Goal: Find specific page/section: Find specific page/section

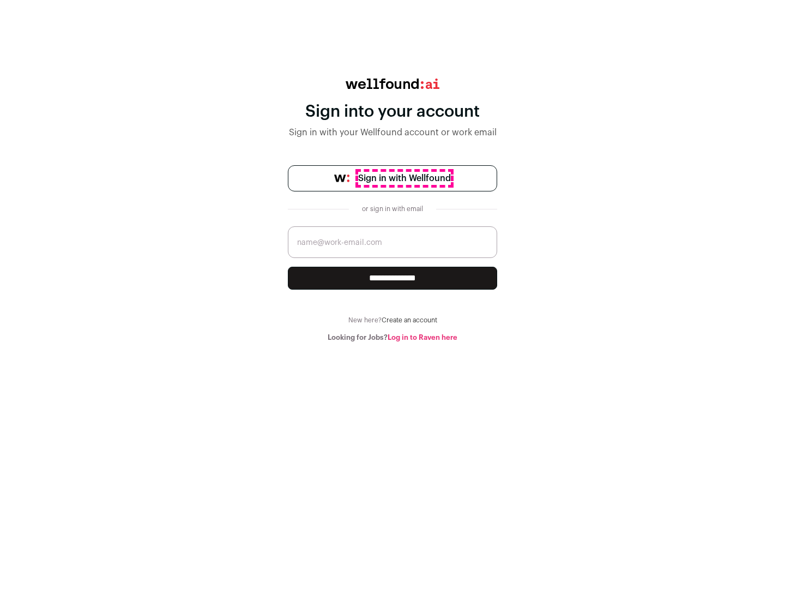
click at [404, 178] on span "Sign in with Wellfound" at bounding box center [404, 178] width 93 height 13
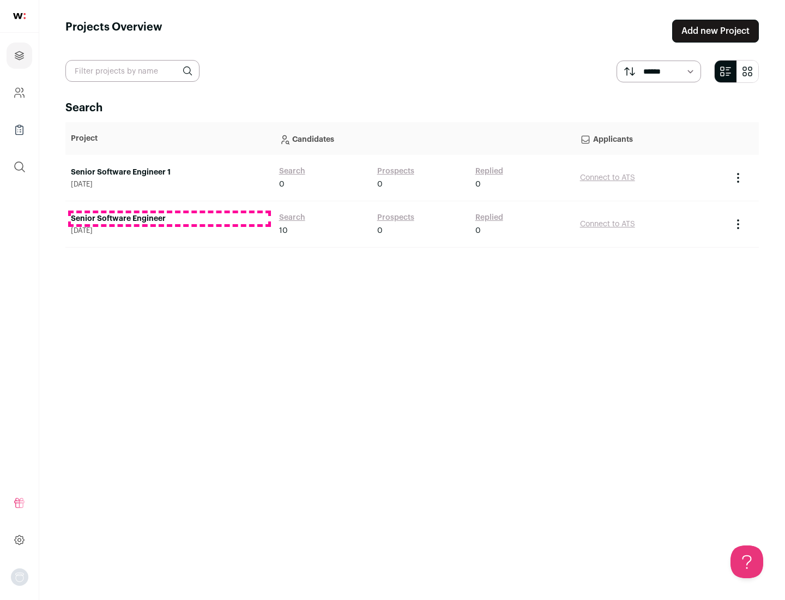
click at [169, 219] on link "Senior Software Engineer" at bounding box center [169, 218] width 197 height 11
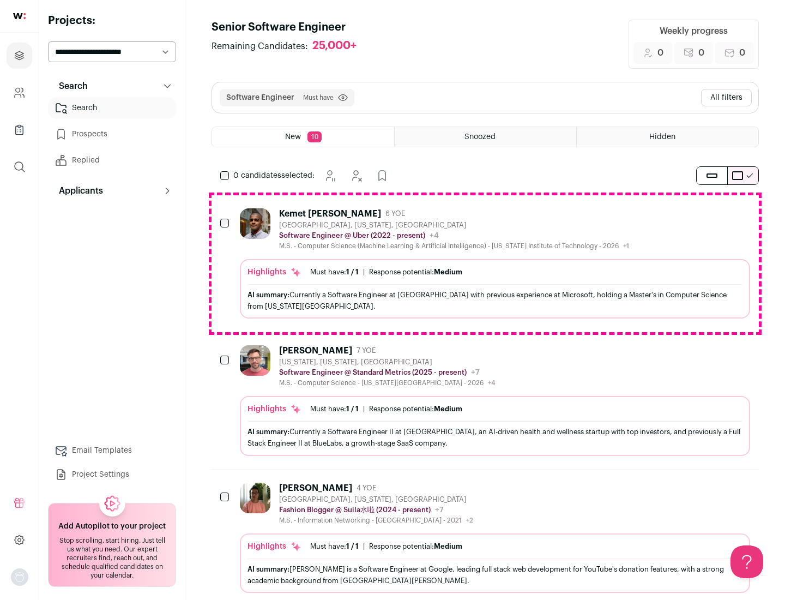
click at [485, 263] on div "Highlights Must have: 1 / 1 How many must haves have been fulfilled? | Response…" at bounding box center [495, 288] width 510 height 59
